Goal: Find specific page/section: Find specific page/section

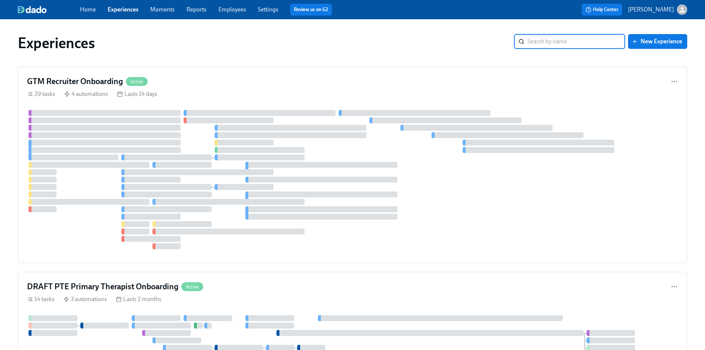
click at [231, 8] on link "Employees" at bounding box center [232, 9] width 28 height 7
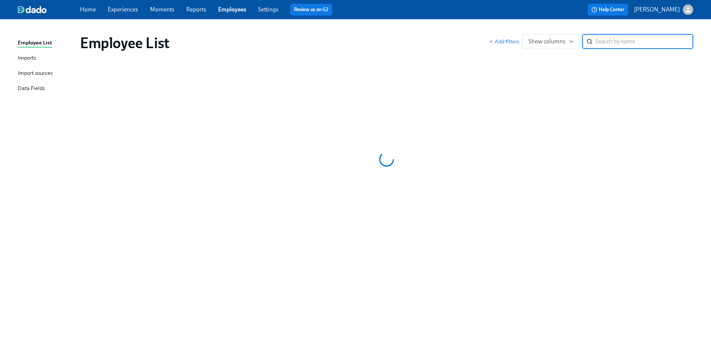
click at [604, 39] on input "search" at bounding box center [644, 41] width 98 height 15
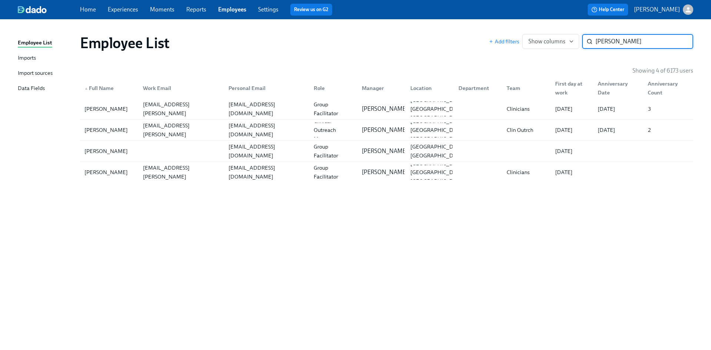
type input "[PERSON_NAME]"
click at [109, 153] on div "[PERSON_NAME]" at bounding box center [105, 151] width 49 height 9
click at [107, 172] on div "[PERSON_NAME]" at bounding box center [105, 172] width 49 height 9
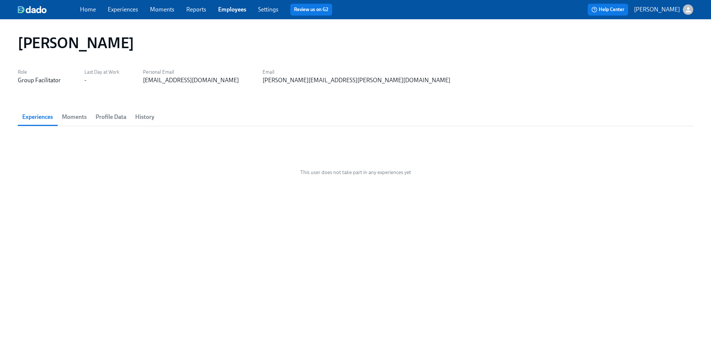
click at [149, 117] on span "History" at bounding box center [144, 117] width 19 height 10
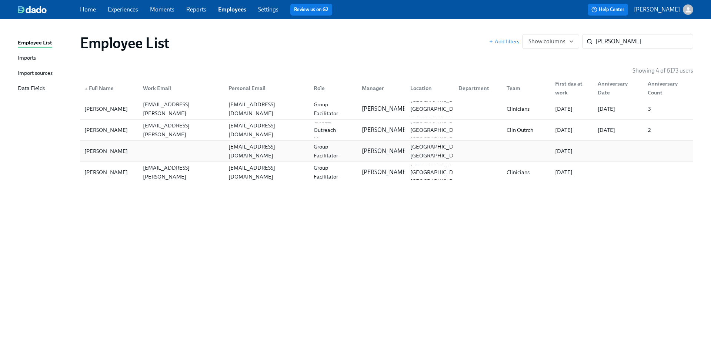
click at [97, 152] on div "[PERSON_NAME]" at bounding box center [105, 151] width 49 height 9
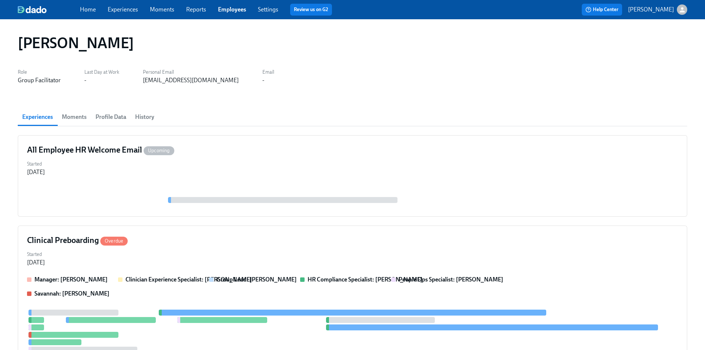
click at [153, 115] on span "History" at bounding box center [144, 117] width 19 height 10
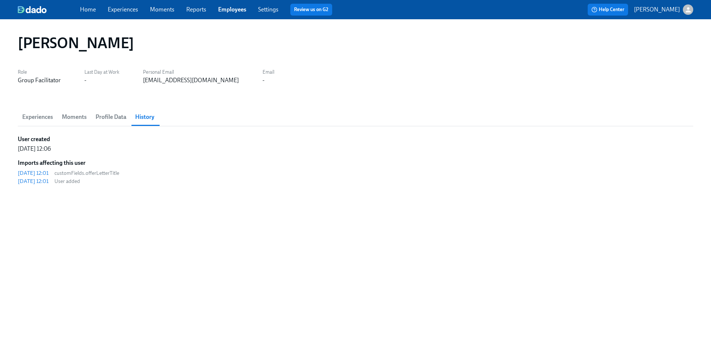
click at [43, 120] on span "Experiences" at bounding box center [37, 117] width 31 height 10
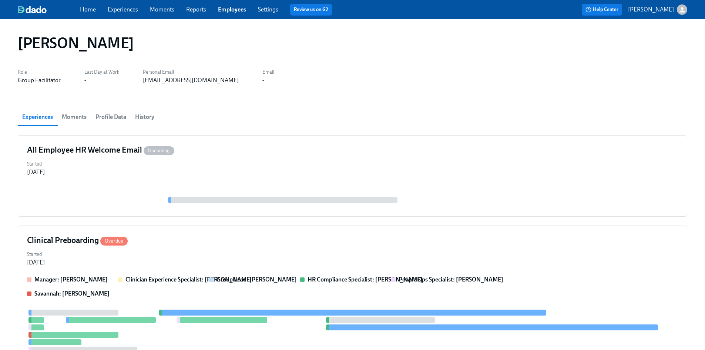
click at [119, 116] on span "Profile Data" at bounding box center [111, 117] width 31 height 10
